Goal: Ask a question

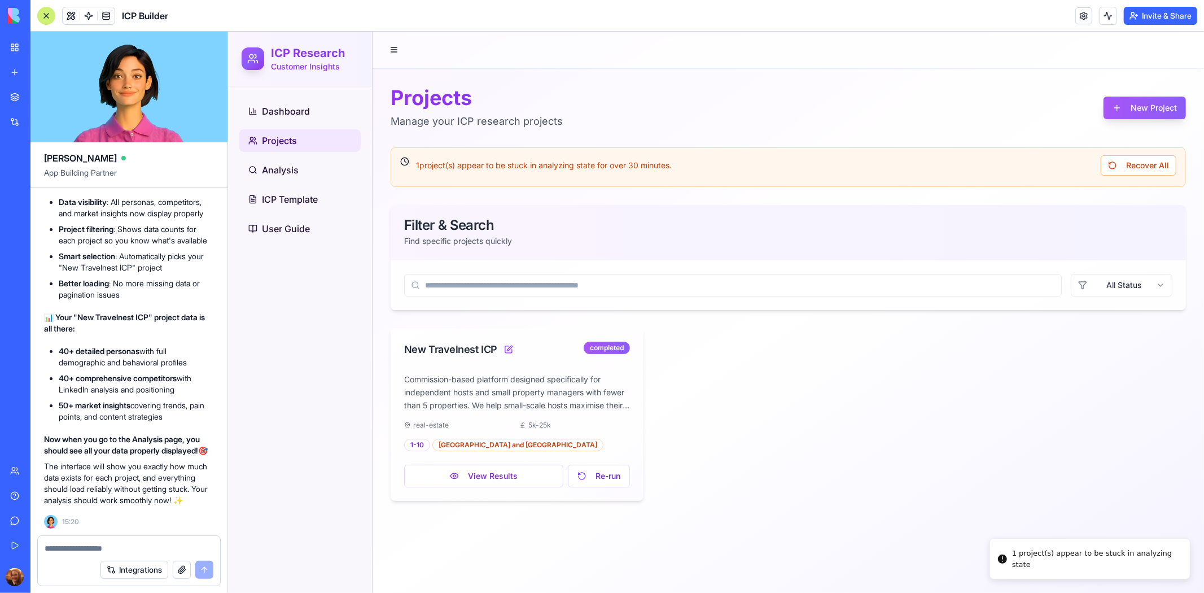
scroll to position [1, 0]
click at [143, 475] on p "The interface will show you exactly how much data exists for each project, and …" at bounding box center [129, 483] width 170 height 45
click at [10, 492] on link "Help" at bounding box center [25, 495] width 45 height 23
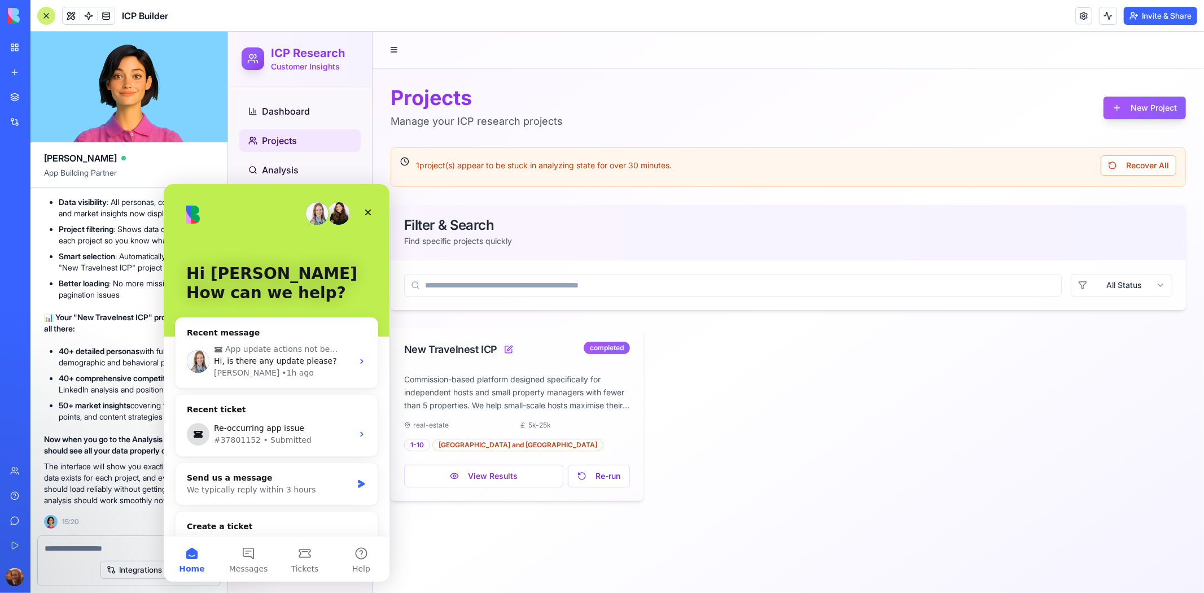
click at [449, 534] on main "Projects Manage your ICP research projects New Project 1 project(s) appear to b…" at bounding box center [788, 311] width 832 height 561
click at [475, 483] on button "View Results" at bounding box center [483, 475] width 159 height 23
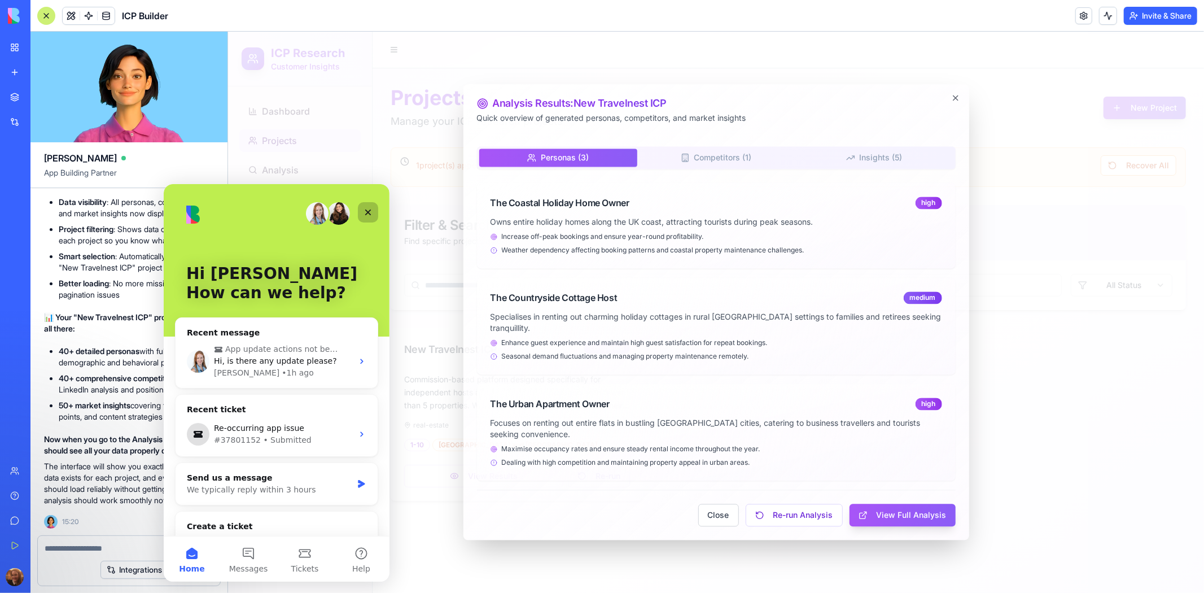
click at [366, 211] on icon "Close" at bounding box center [368, 212] width 6 height 6
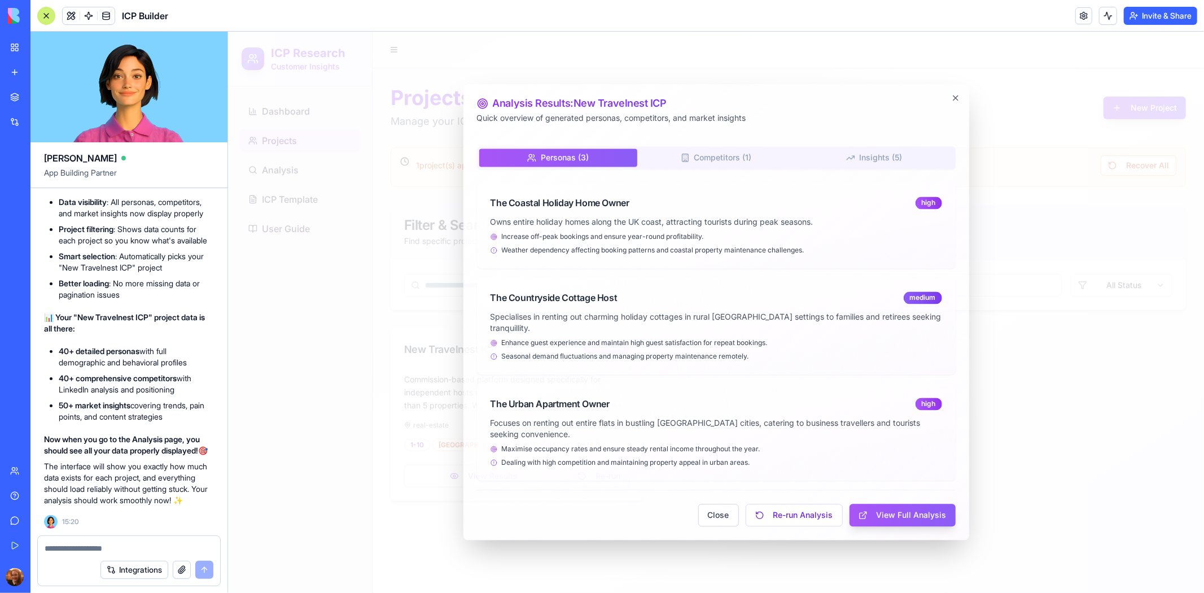
click at [717, 169] on body "ICP Research Customer Insights Dashboard Projects Analysis ICP Template User Gu…" at bounding box center [716, 311] width 976 height 561
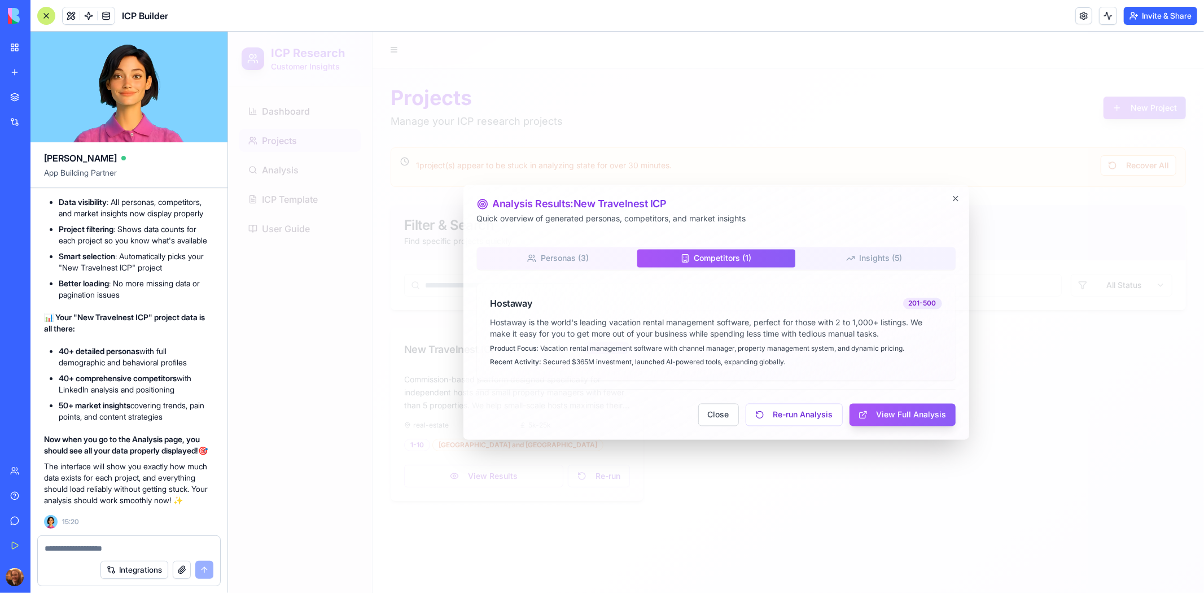
click at [851, 257] on div "Personas ( 3 ) Competitors ( 1 ) Insights ( 5 ) Hostaway 201-500 Hostaway is th…" at bounding box center [715, 313] width 479 height 133
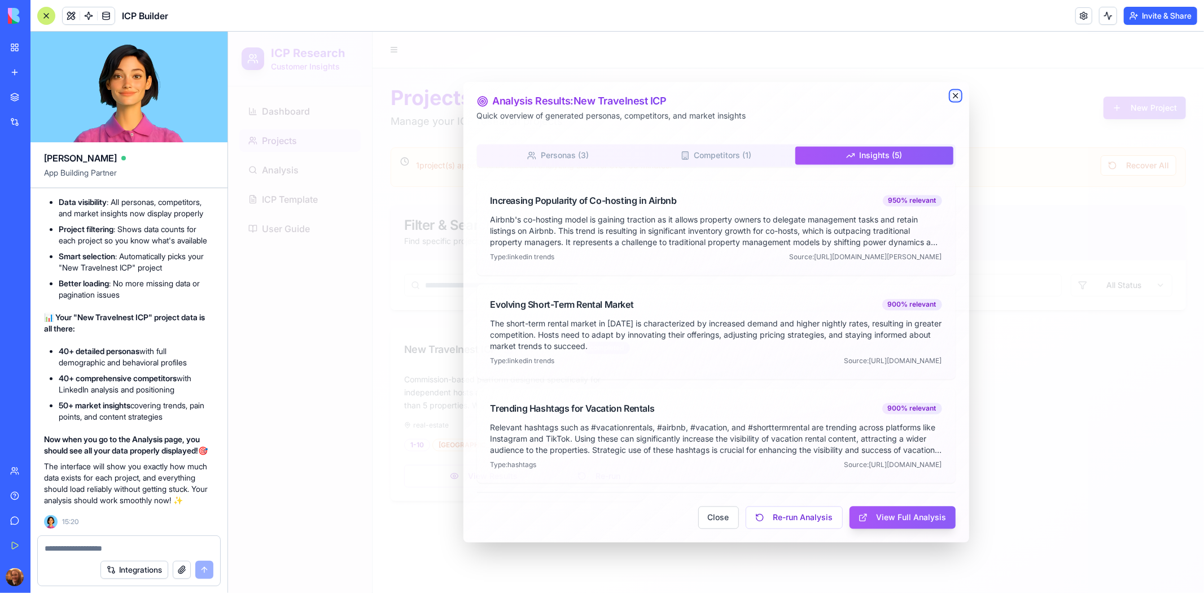
click at [954, 93] on icon "button" at bounding box center [955, 95] width 5 height 5
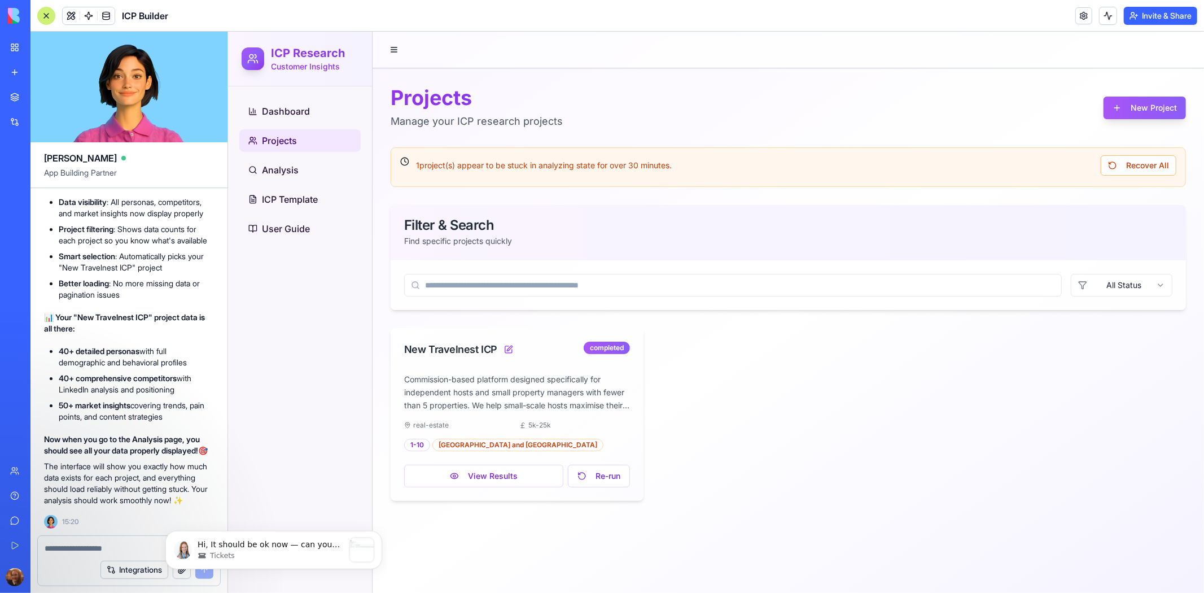
scroll to position [0, 0]
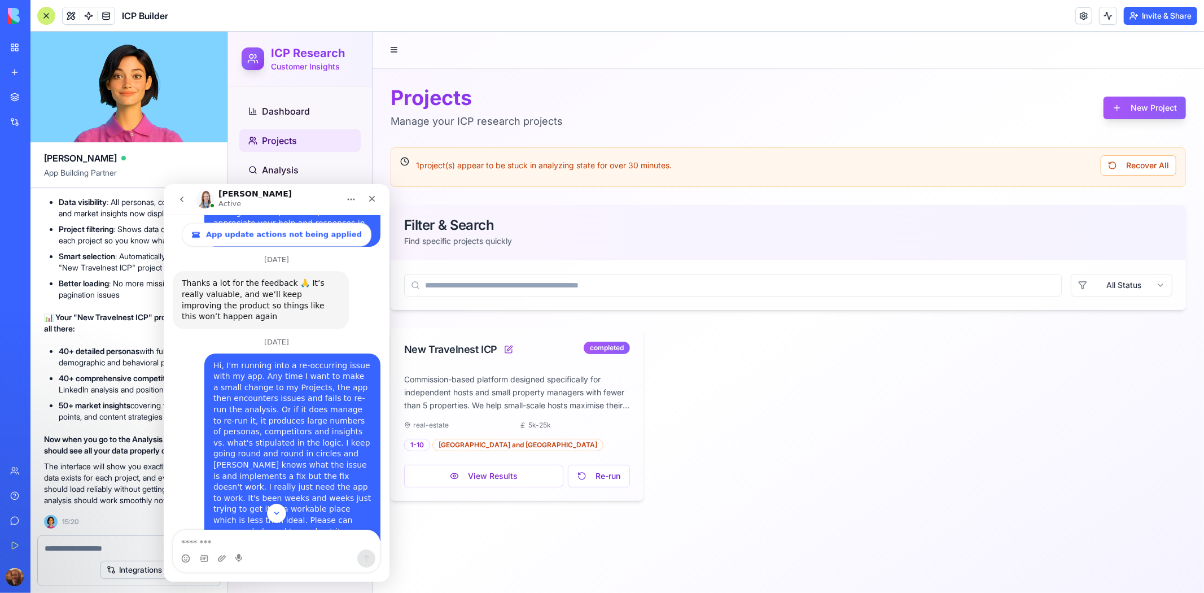
scroll to position [5846, 0]
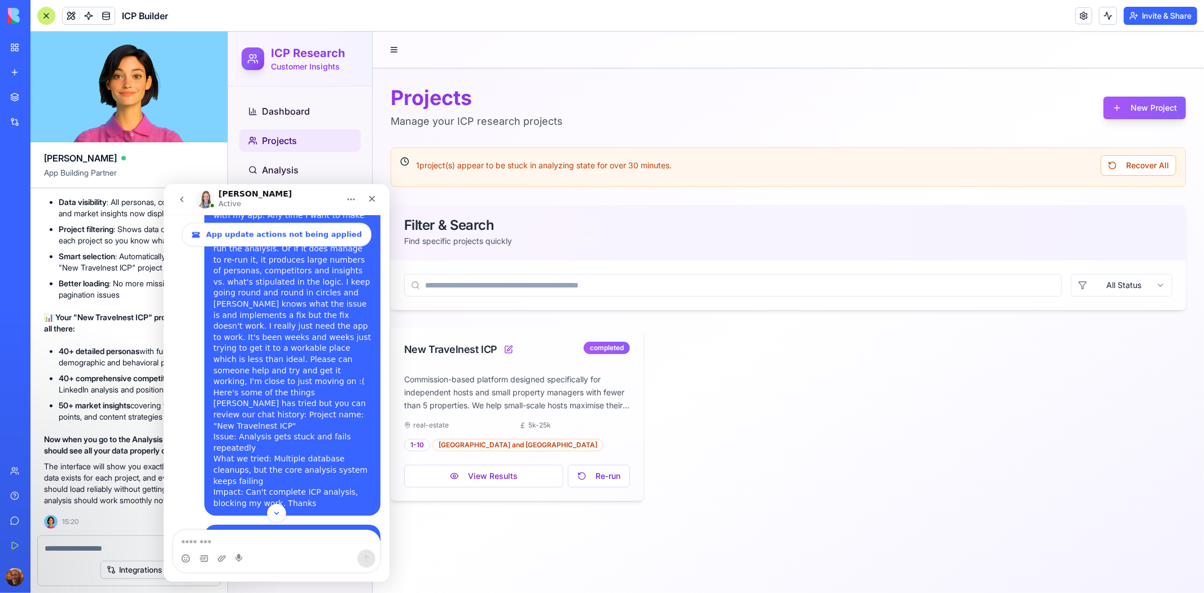
drag, startPoint x: 617, startPoint y: 547, endPoint x: 388, endPoint y: 523, distance: 230.5
click at [388, 523] on main "Projects Manage your ICP research projects New Project 1 project(s) appear to b…" at bounding box center [788, 311] width 832 height 561
drag, startPoint x: 384, startPoint y: 520, endPoint x: 384, endPoint y: 496, distance: 24.3
click at [384, 496] on div "App update actions not being applied Ask us anything Ticket has been created • …" at bounding box center [276, 377] width 226 height 326
drag, startPoint x: 390, startPoint y: 222, endPoint x: 617, endPoint y: 253, distance: 229.6
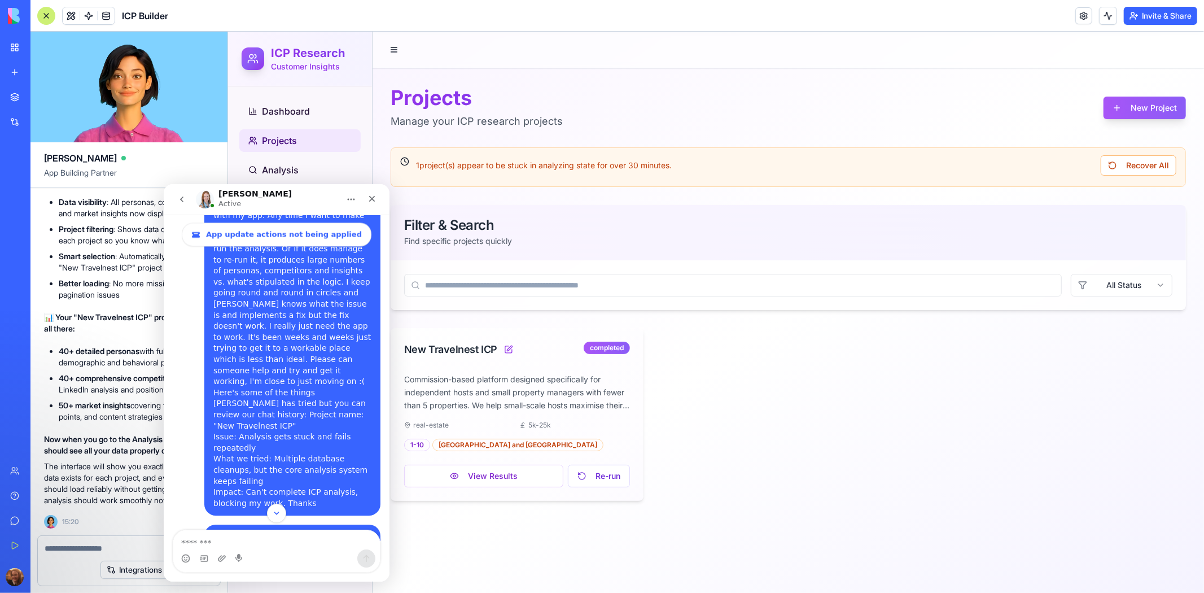
click at [390, 222] on div "Filter & Search Find specific projects quickly" at bounding box center [787, 231] width 795 height 55
click at [278, 511] on icon "Scroll to bottom" at bounding box center [276, 513] width 10 height 10
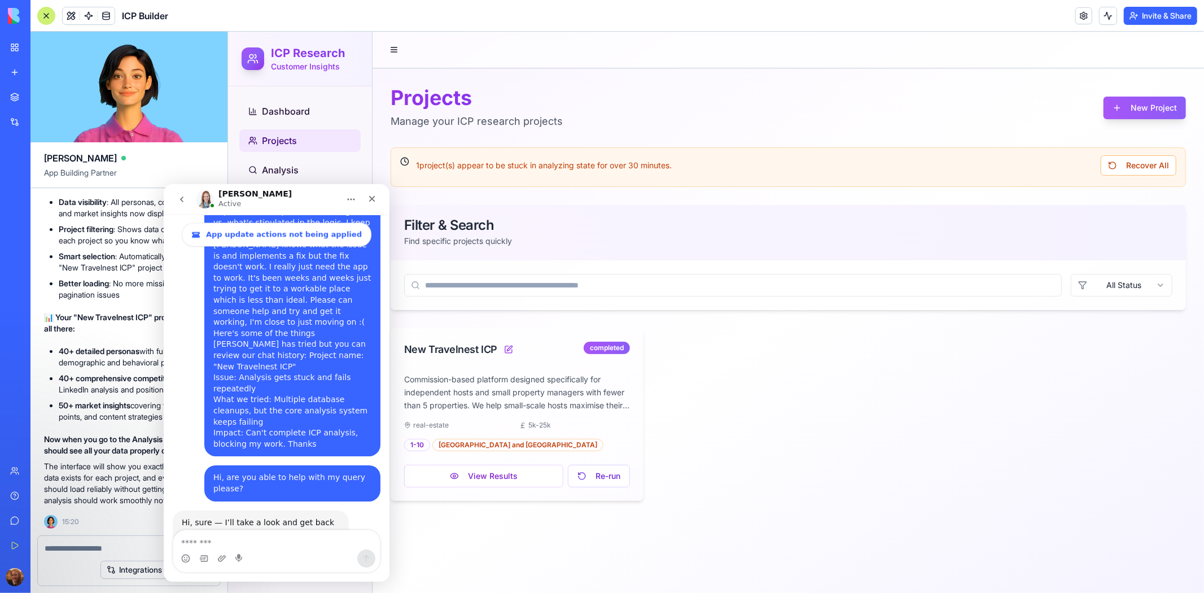
scroll to position [5941, 0]
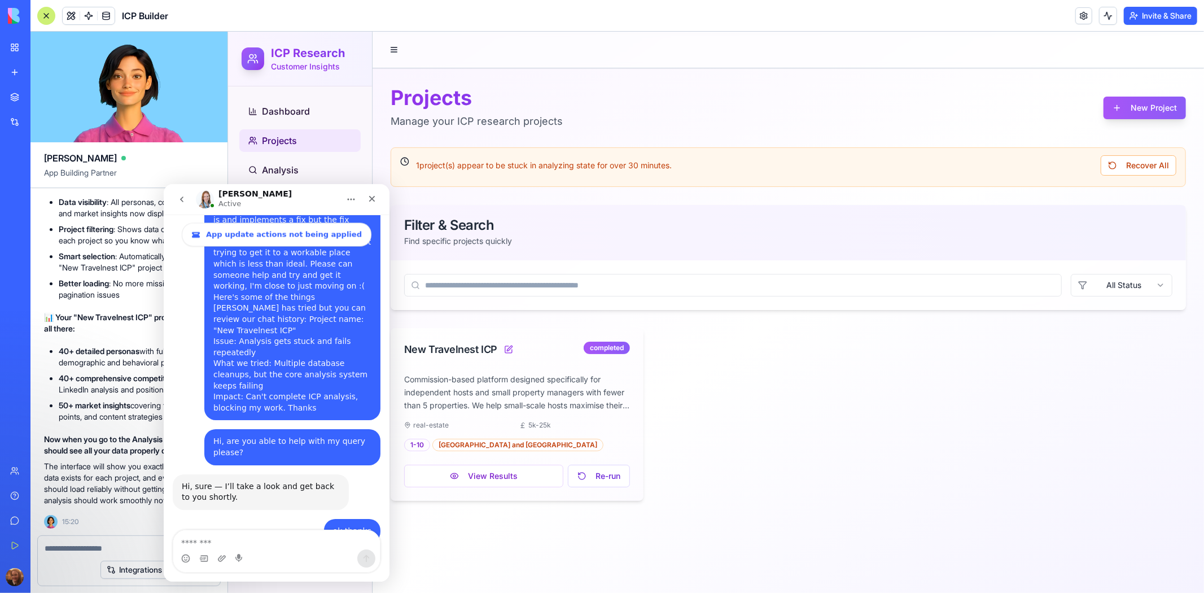
click at [528, 477] on button "View Results" at bounding box center [483, 475] width 159 height 23
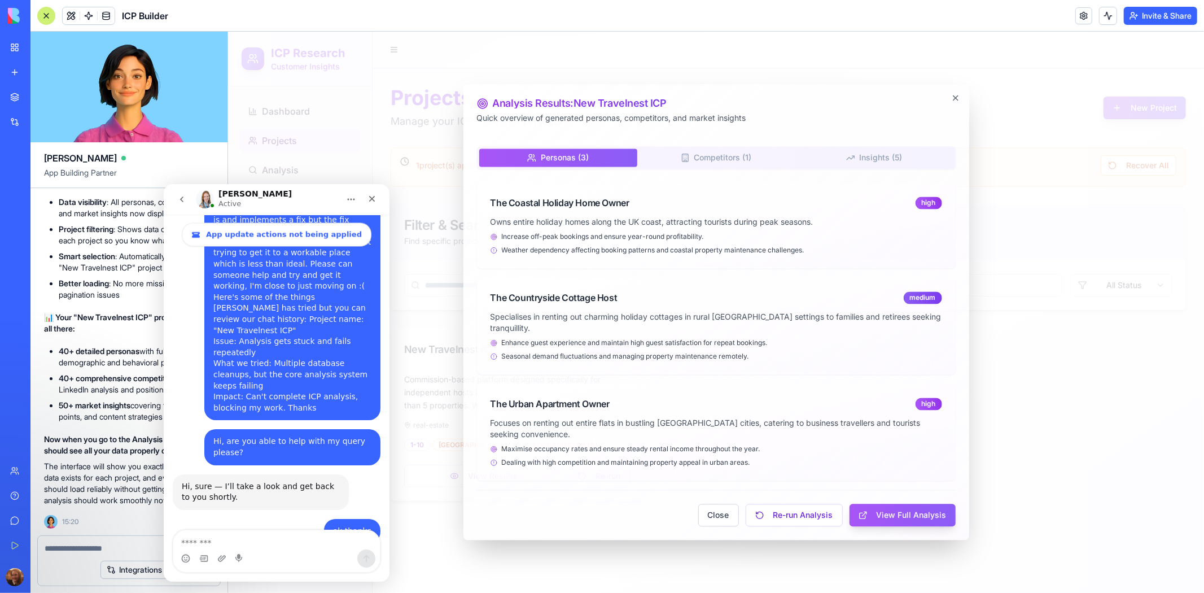
click at [740, 163] on body "ICP Research Customer Insights Dashboard Projects Analysis ICP Template User Gu…" at bounding box center [716, 311] width 976 height 561
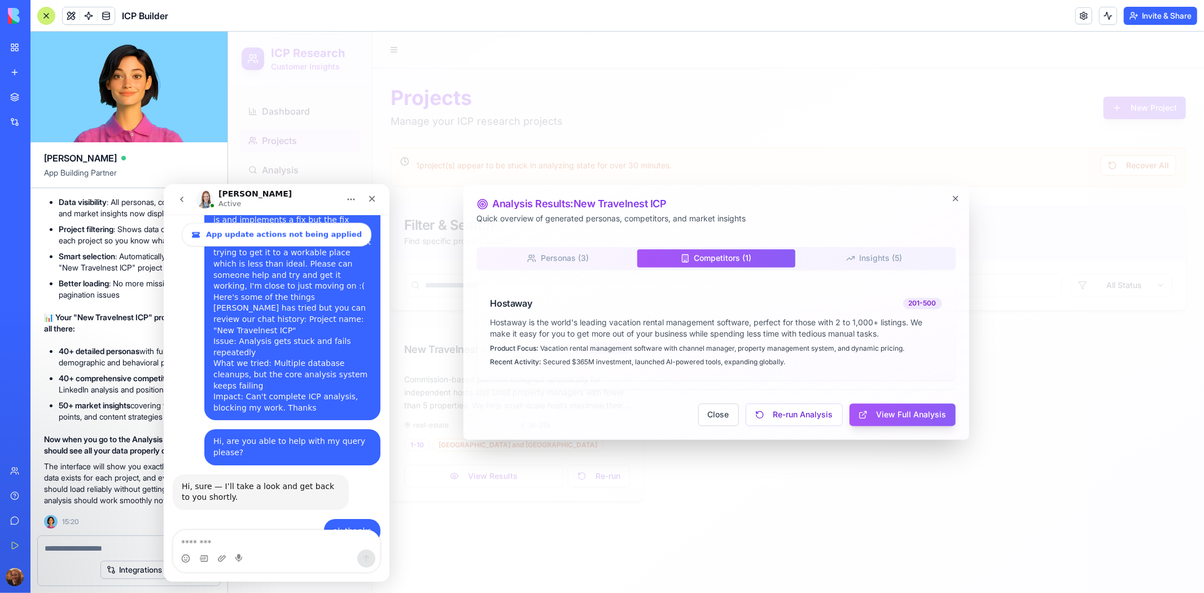
click at [844, 252] on div "Personas ( 3 ) Competitors ( 1 ) Insights ( 5 ) Hostaway 201-500 Hostaway is th…" at bounding box center [715, 313] width 479 height 133
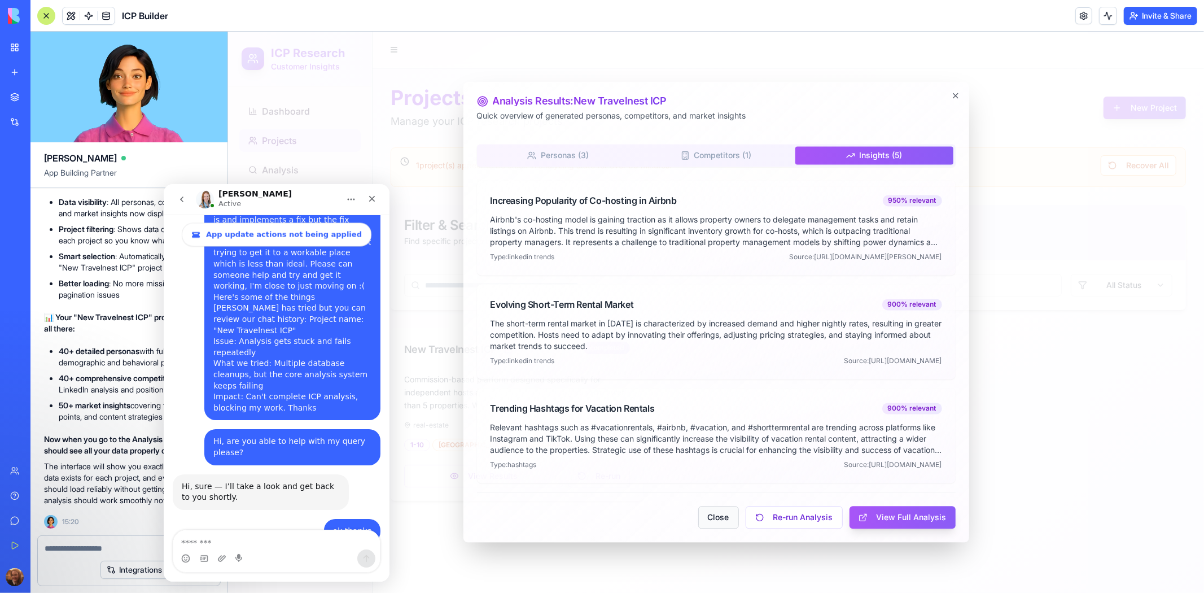
click at [719, 527] on button "Close" at bounding box center [718, 517] width 41 height 23
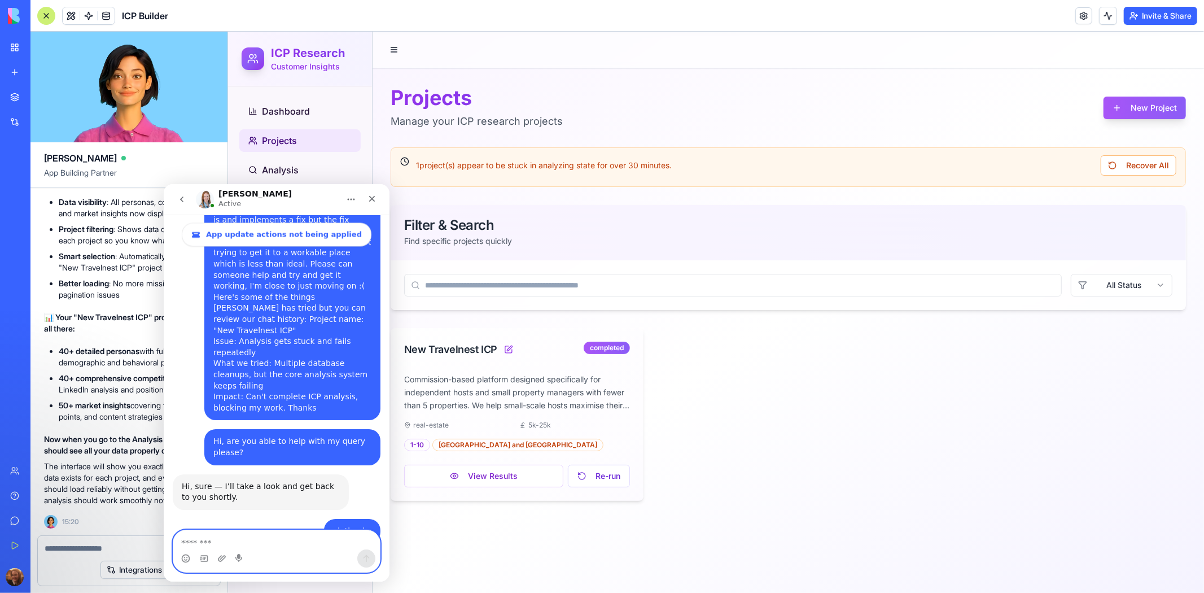
click at [299, 537] on textarea "Message…" at bounding box center [276, 539] width 207 height 19
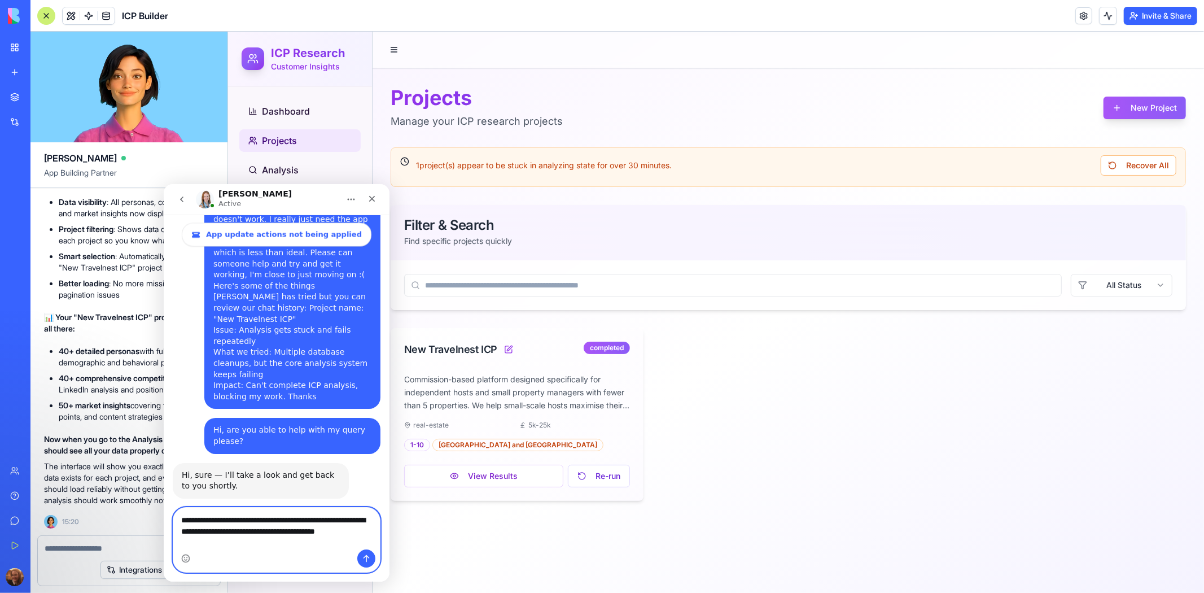
scroll to position [5964, 0]
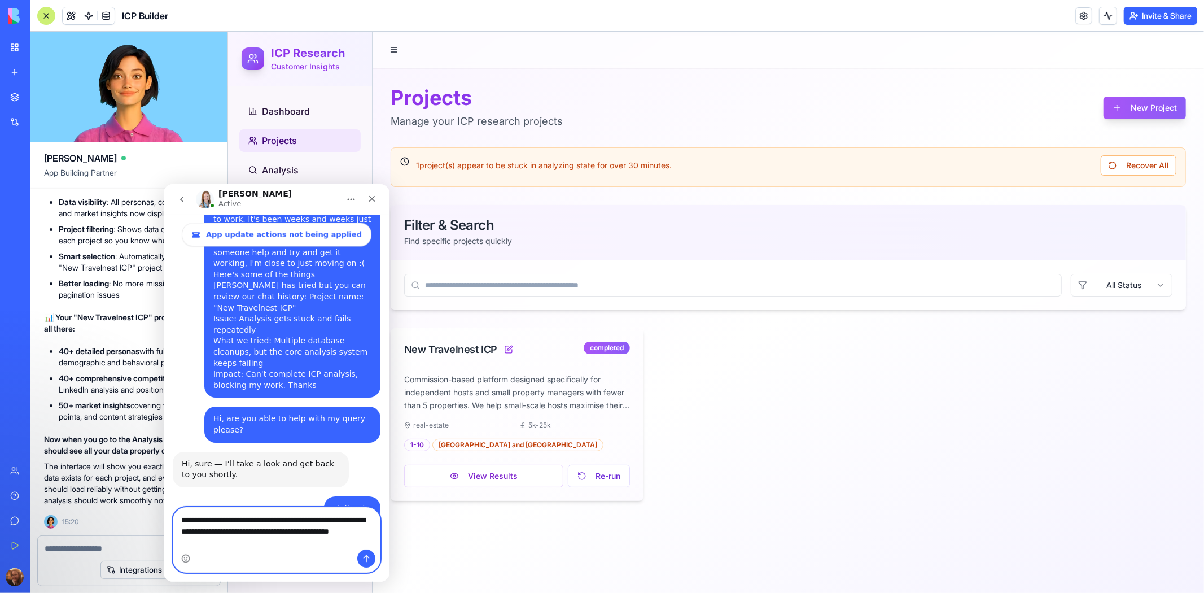
type textarea "**********"
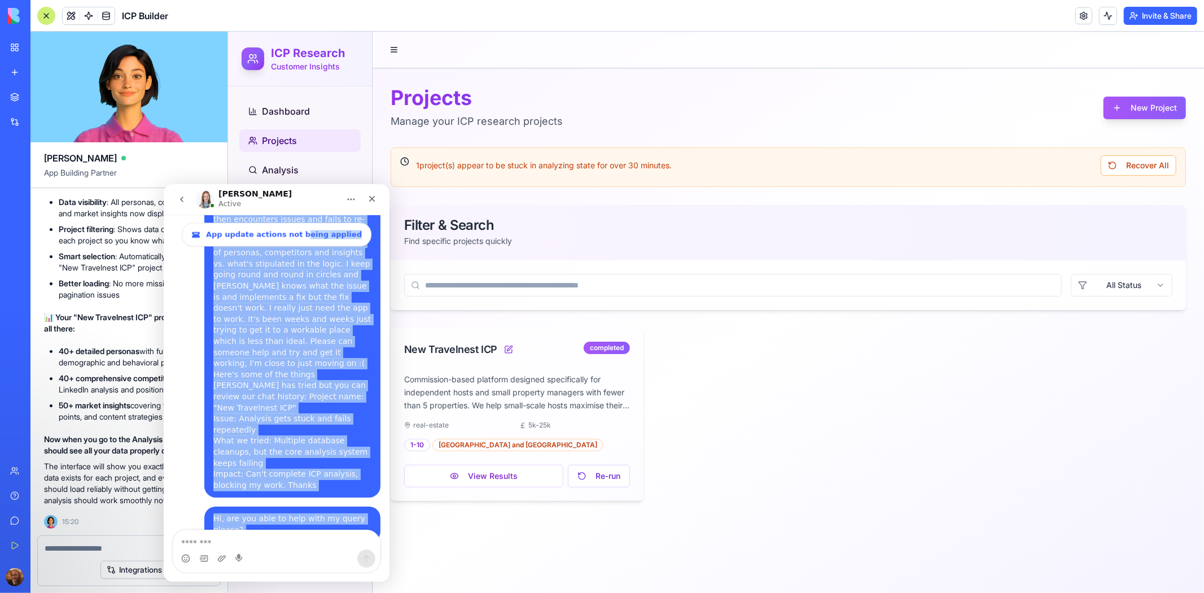
scroll to position [5810, 0]
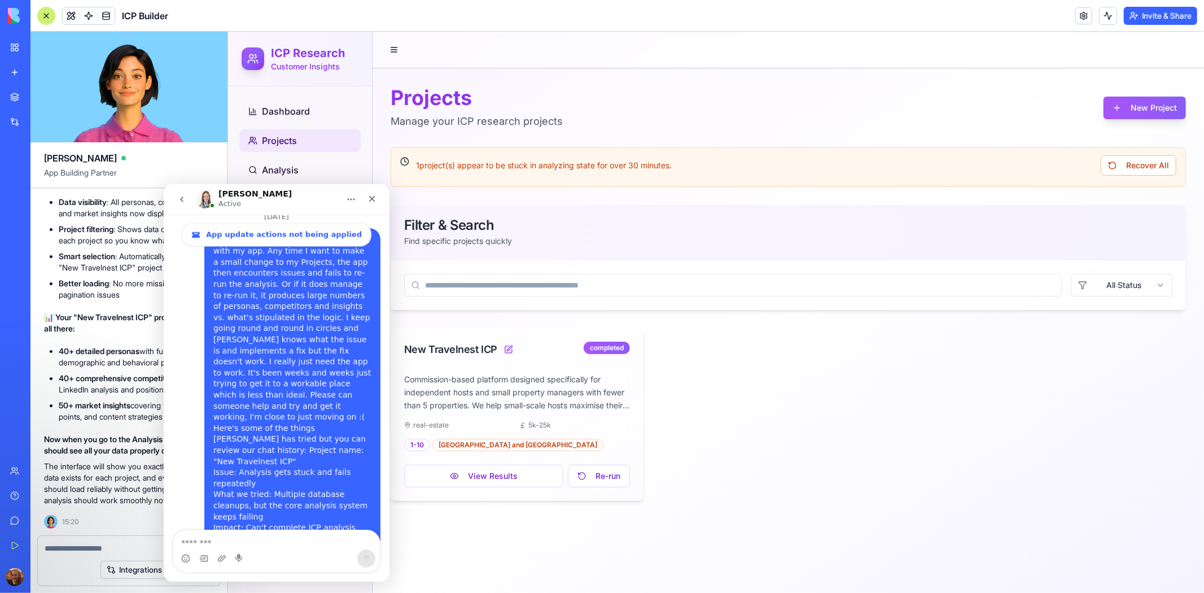
drag, startPoint x: 193, startPoint y: 318, endPoint x: 331, endPoint y: 401, distance: 161.0
drag, startPoint x: 325, startPoint y: 408, endPoint x: 193, endPoint y: 376, distance: 136.5
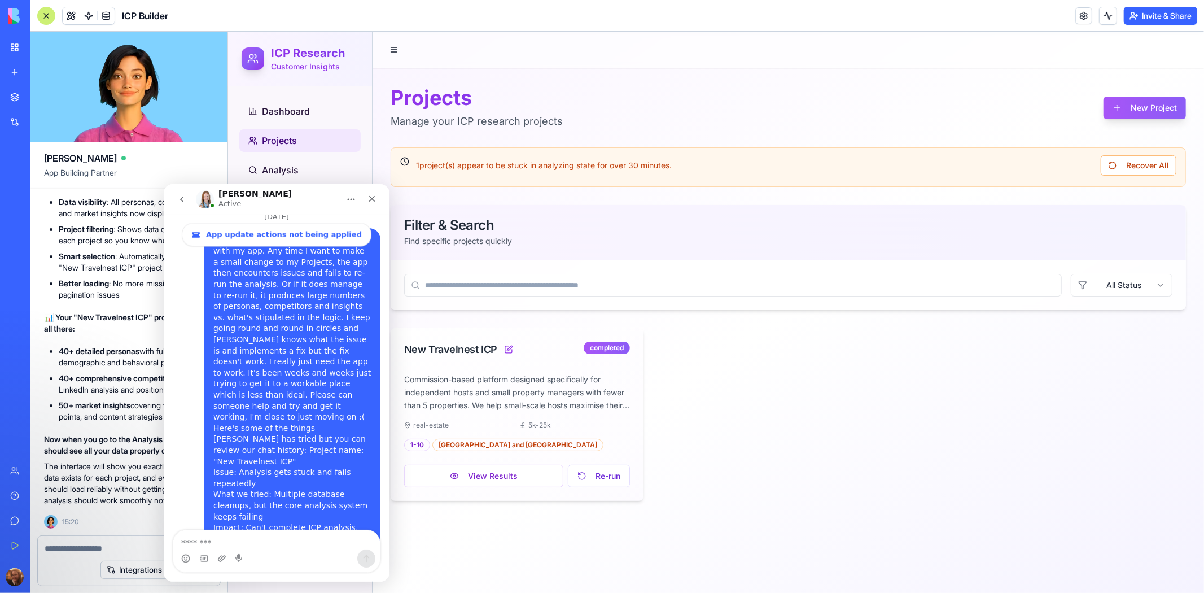
copy div "add an agent chat connected to the Personas, Competitors, and Market Insights t…"
click at [102, 549] on textarea at bounding box center [129, 548] width 169 height 11
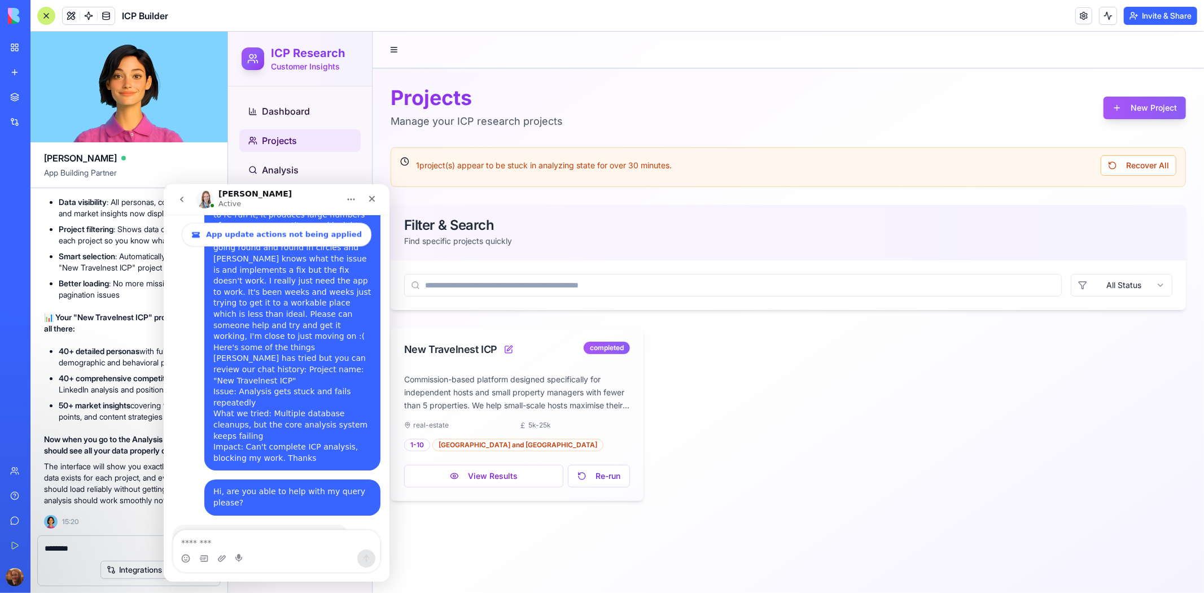
scroll to position [5979, 0]
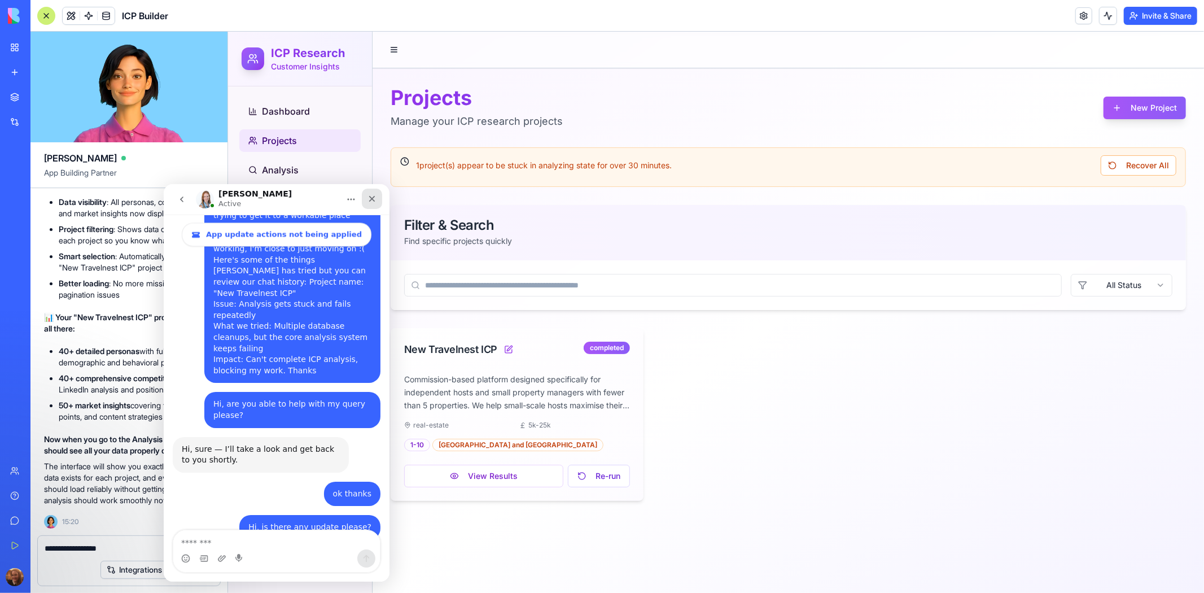
click at [370, 198] on icon "Close" at bounding box center [371, 198] width 9 height 9
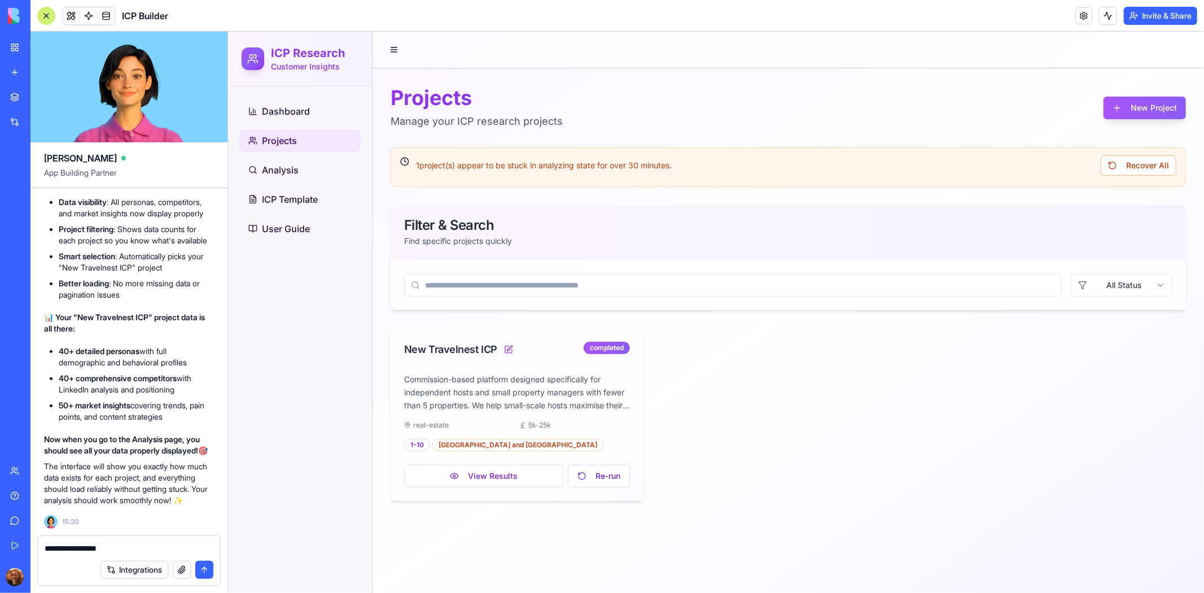
click at [133, 545] on textarea "**********" at bounding box center [129, 548] width 169 height 11
paste textarea "**********"
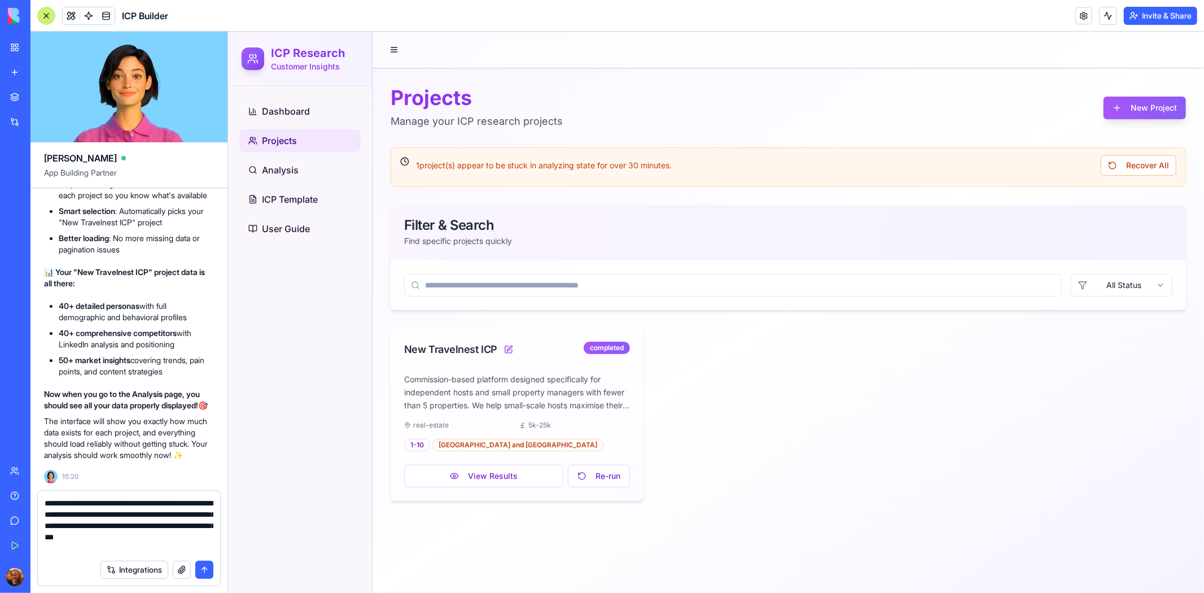
click at [199, 525] on textarea "**********" at bounding box center [129, 525] width 169 height 56
click at [150, 544] on textarea "**********" at bounding box center [129, 525] width 169 height 56
type textarea "**********"
click at [204, 573] on button "submit" at bounding box center [204, 570] width 18 height 18
